Goal: Find specific page/section

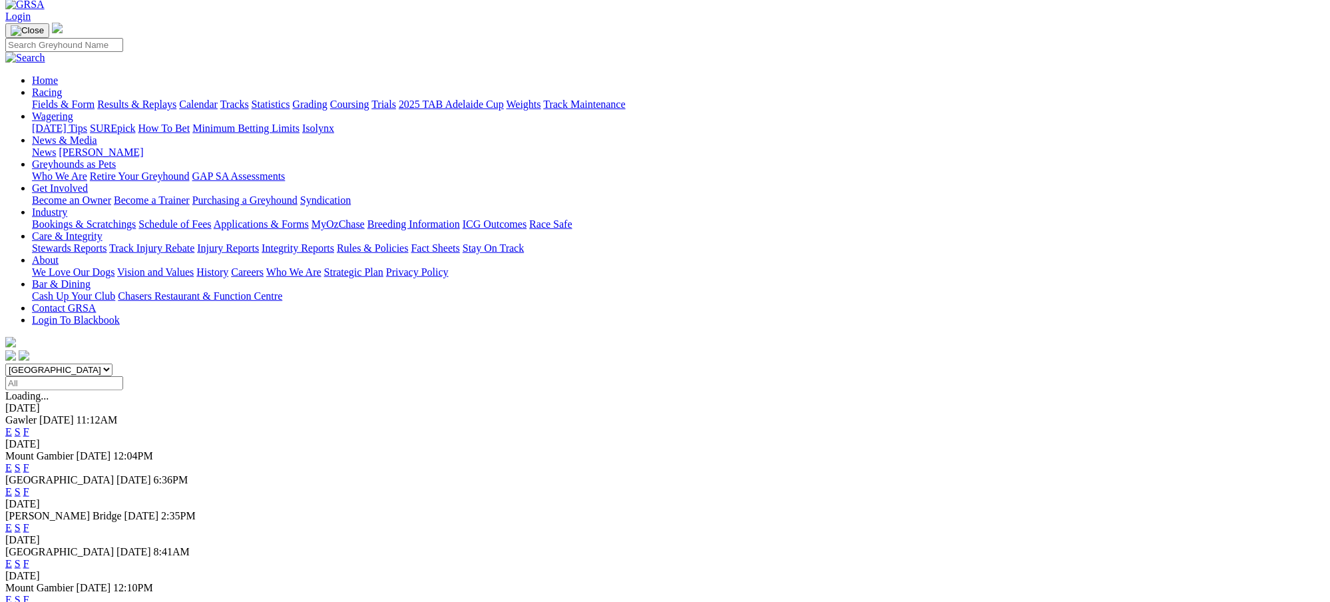
scroll to position [107, 0]
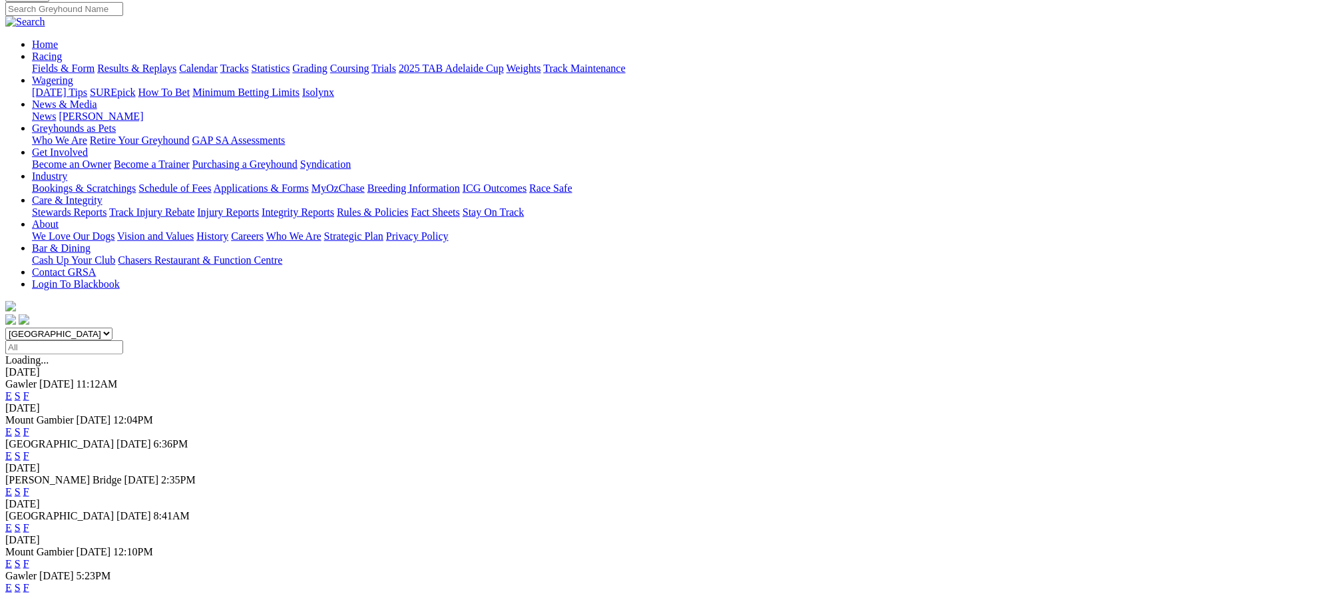
click at [29, 522] on link "F" at bounding box center [26, 527] width 6 height 11
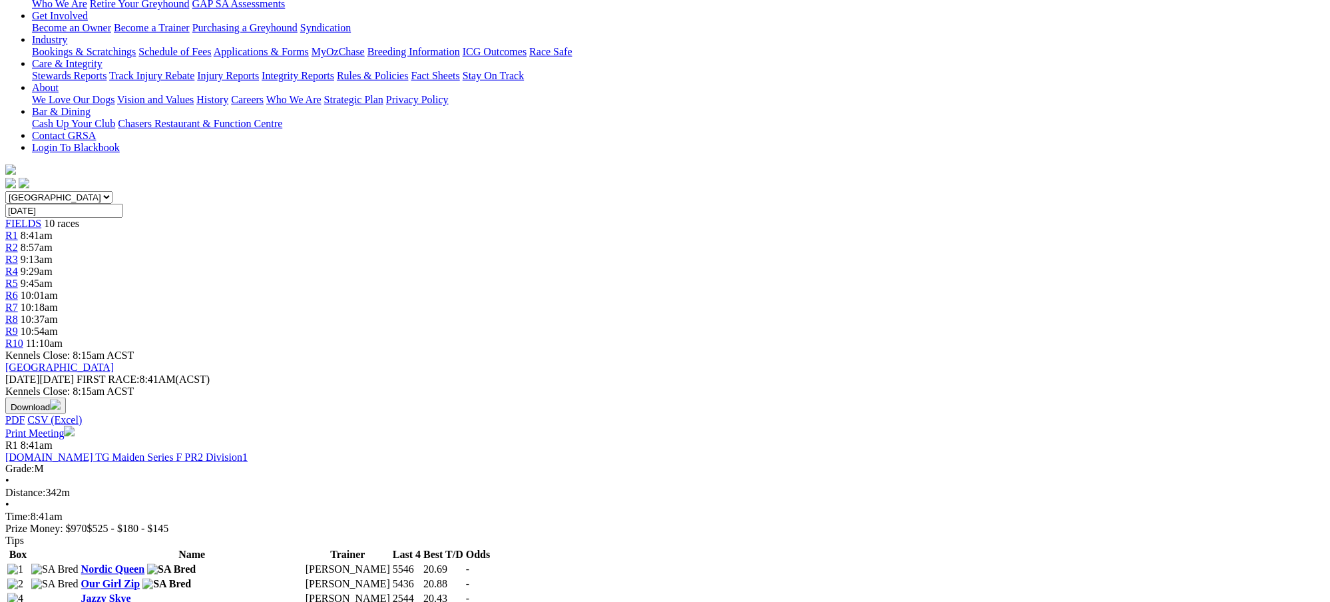
scroll to position [236, 0]
